Goal: Find specific page/section: Find specific page/section

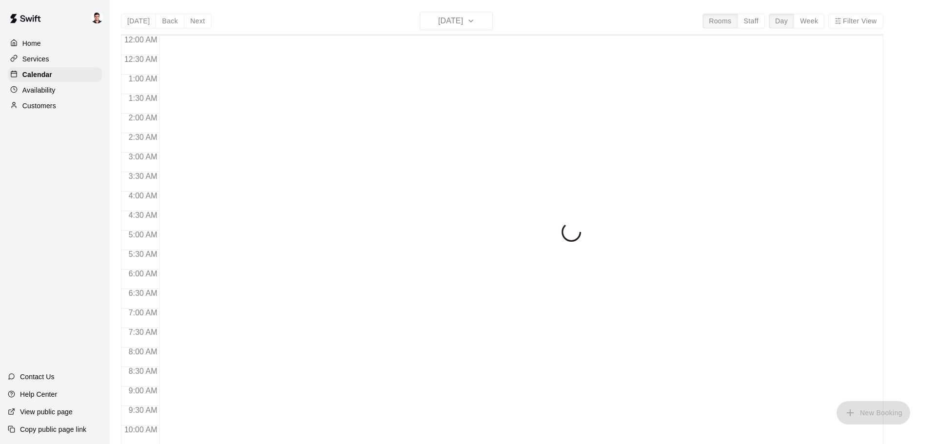
scroll to position [494, 0]
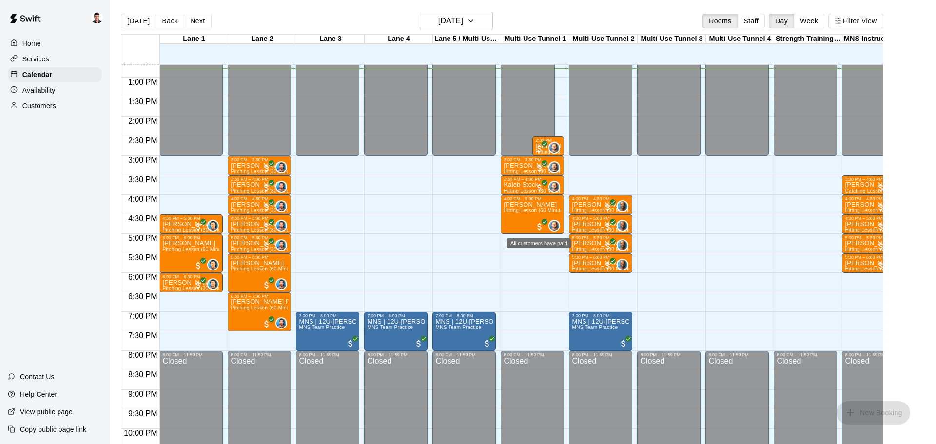
click at [541, 225] on span "All customers have paid" at bounding box center [540, 227] width 10 height 10
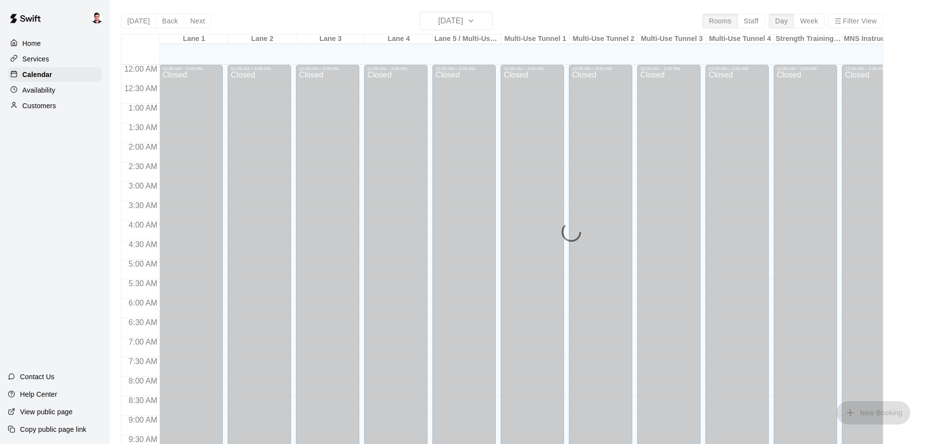
scroll to position [499, 0]
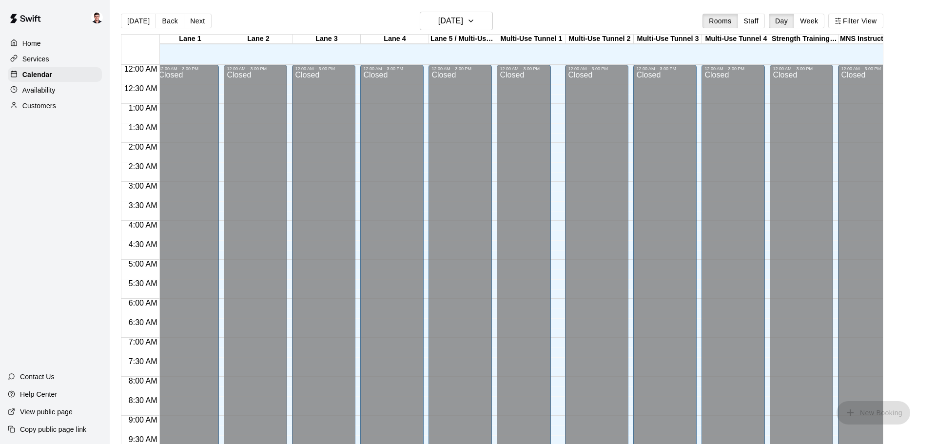
scroll to position [546, 4]
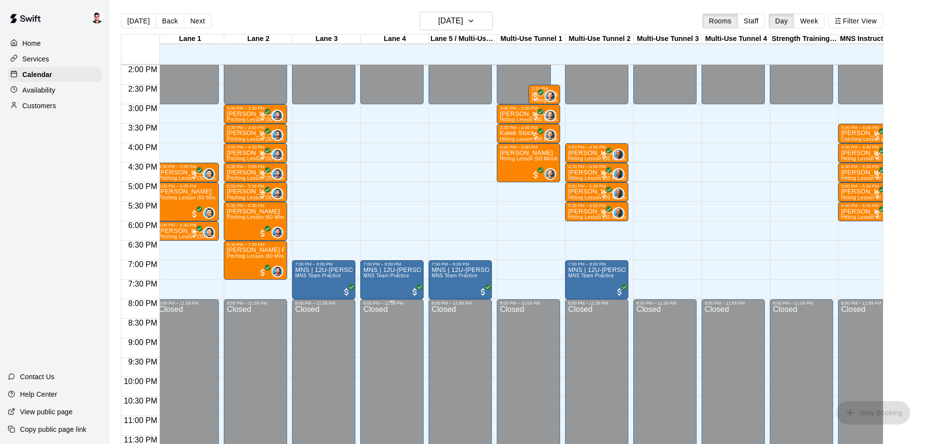
click at [412, 321] on div "Closed" at bounding box center [392, 382] width 58 height 153
click at [405, 314] on div "Closed" at bounding box center [392, 382] width 58 height 153
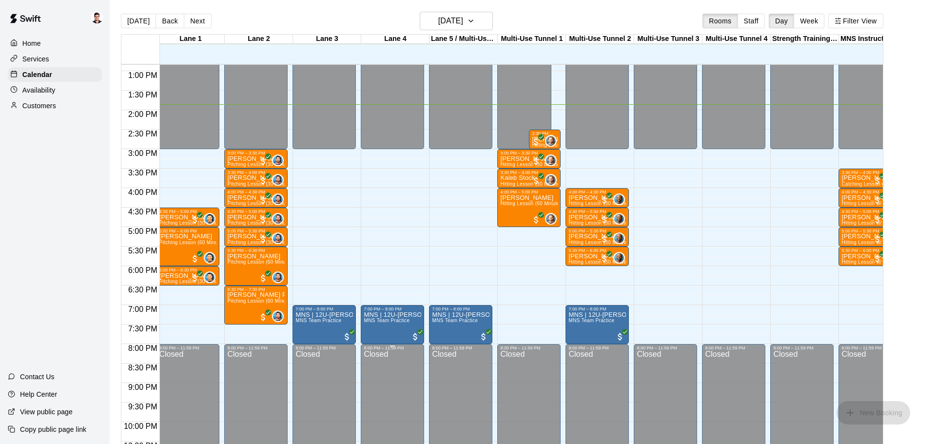
scroll to position [546, 3]
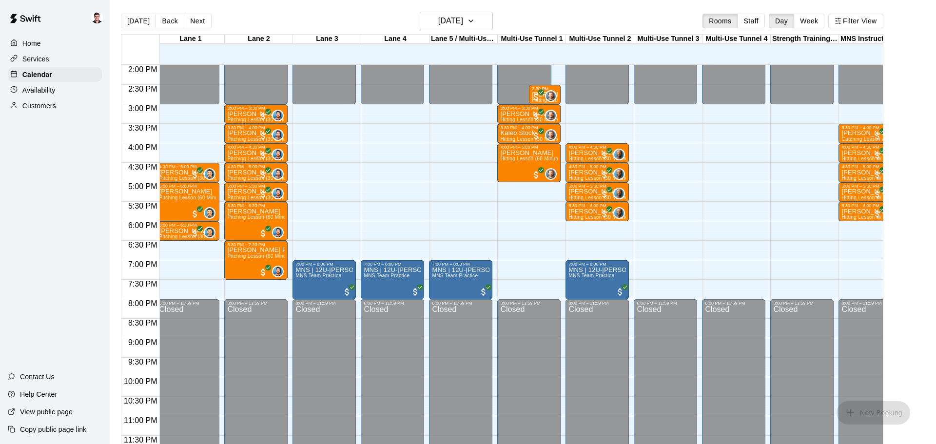
click at [392, 347] on div "Closed" at bounding box center [393, 382] width 58 height 153
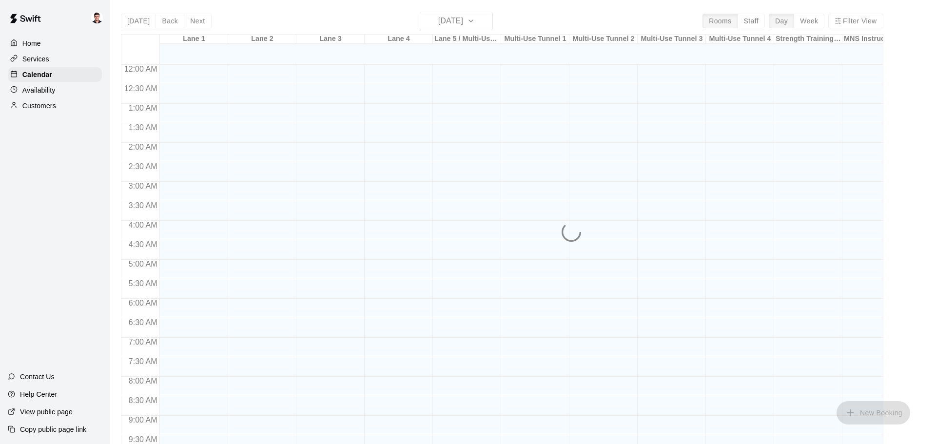
scroll to position [516, 0]
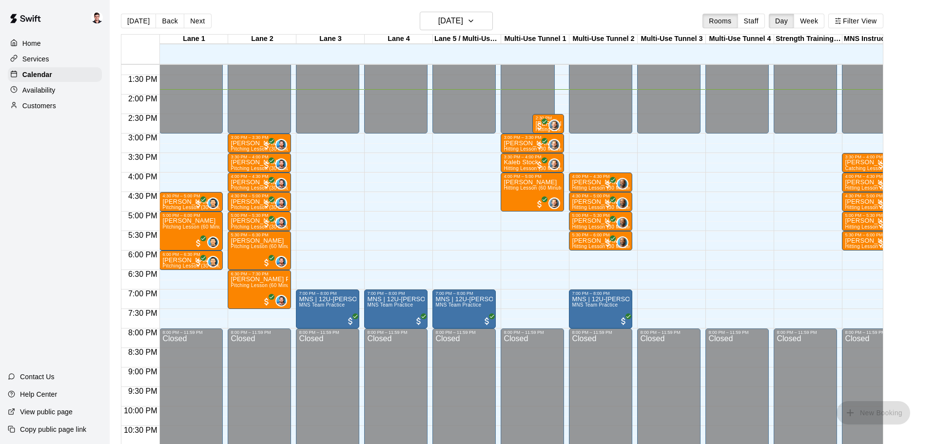
click at [509, 267] on div "12:00 AM – 3:00 PM Closed 3:00 PM – 3:30 PM William Pepper Hitting Lesson (30 M…" at bounding box center [532, 17] width 63 height 936
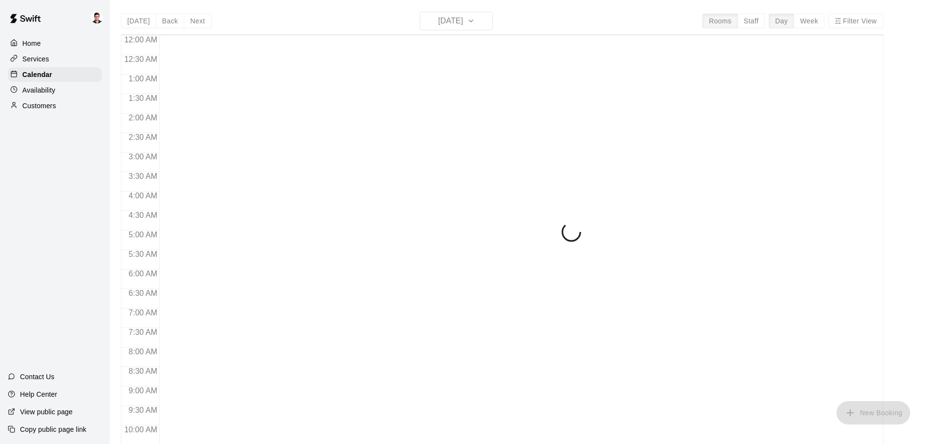
scroll to position [516, 0]
